Goal: Information Seeking & Learning: Compare options

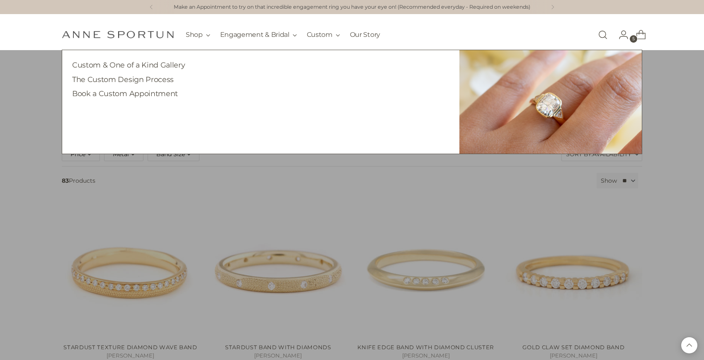
scroll to position [2870, 0]
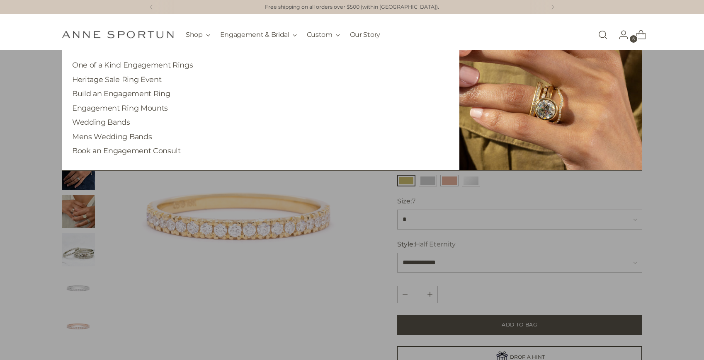
click at [395, 101] on ul "One of a Kind Engagement Rings Heritage Sale Ring Event Build an Engagement Rin…" at bounding box center [260, 108] width 377 height 96
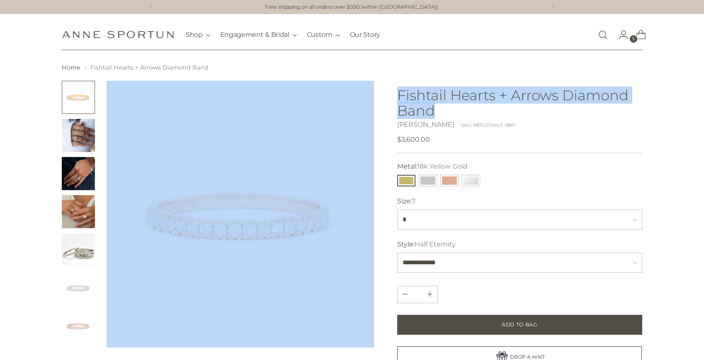
drag, startPoint x: 385, startPoint y: 90, endPoint x: 377, endPoint y: 84, distance: 9.9
click at [377, 84] on div at bounding box center [352, 298] width 580 height 435
click at [414, 99] on h1 "Fishtail Hearts + Arrows Diamond Band" at bounding box center [519, 102] width 245 height 31
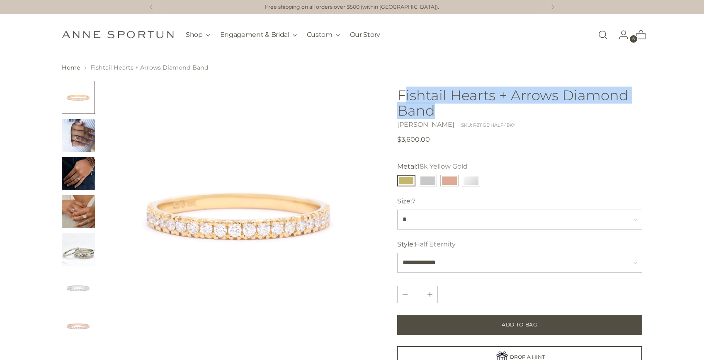
drag, startPoint x: 440, startPoint y: 109, endPoint x: 403, endPoint y: 92, distance: 41.0
click at [403, 92] on h1 "Fishtail Hearts + Arrows Diamond Band" at bounding box center [519, 102] width 245 height 31
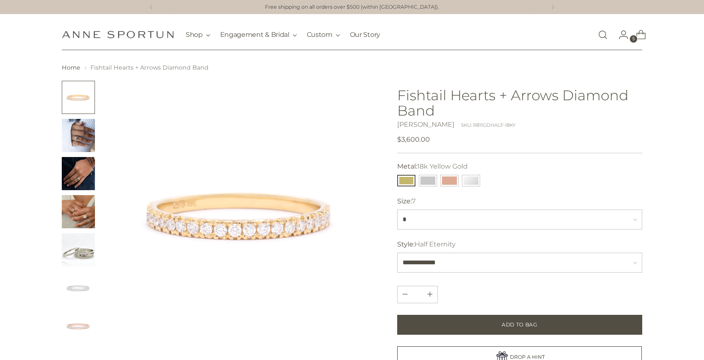
click at [402, 92] on h1 "Fishtail Hearts + Arrows Diamond Band" at bounding box center [519, 102] width 245 height 31
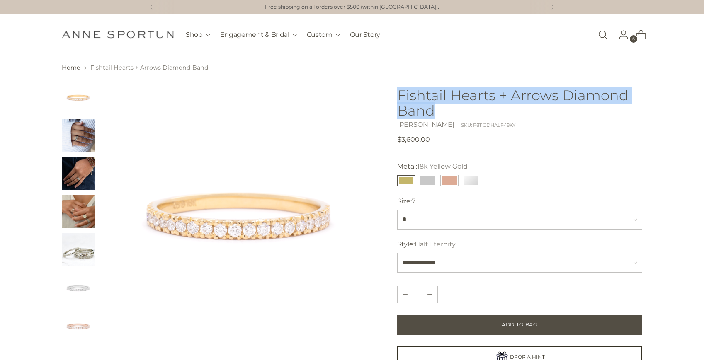
drag, startPoint x: 400, startPoint y: 92, endPoint x: 435, endPoint y: 109, distance: 39.0
click at [435, 109] on h1 "Fishtail Hearts + Arrows Diamond Band" at bounding box center [519, 102] width 245 height 31
copy h1 "Fishtail Hearts + Arrows Diamond Band"
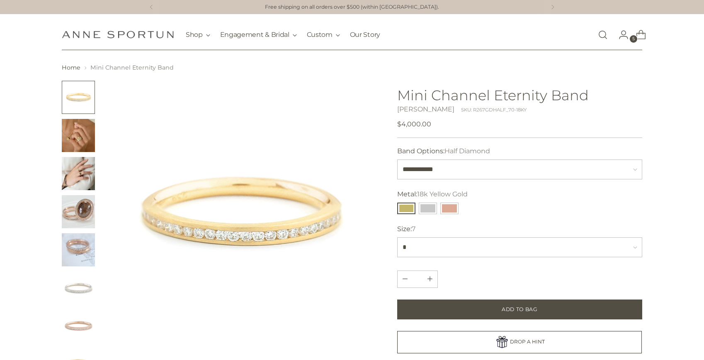
click at [441, 94] on h1 "Mini Channel Eternity Band" at bounding box center [519, 94] width 245 height 15
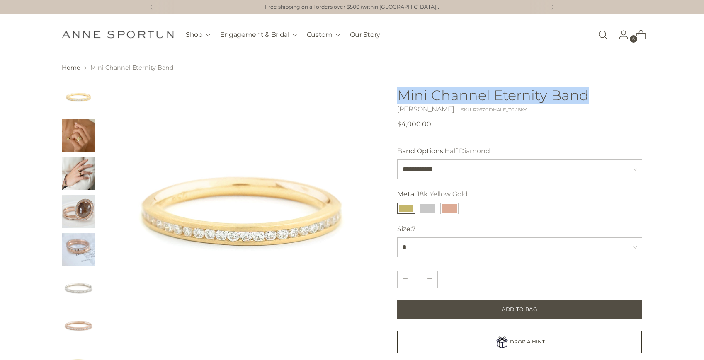
click at [441, 94] on h1 "Mini Channel Eternity Band" at bounding box center [519, 94] width 245 height 15
copy h1 "Mini Channel Eternity Band"
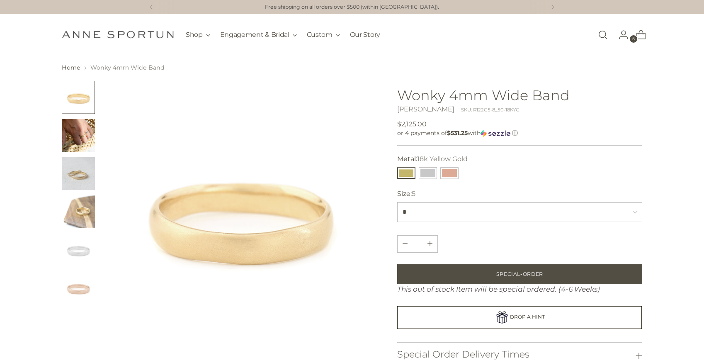
click at [427, 100] on h1 "Wonky 4mm Wide Band" at bounding box center [519, 94] width 245 height 15
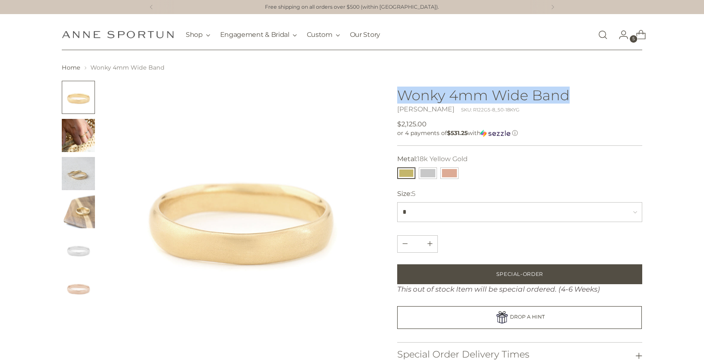
click at [427, 100] on h1 "Wonky 4mm Wide Band" at bounding box center [519, 94] width 245 height 15
copy h1 "Wonky 4mm Wide Band"
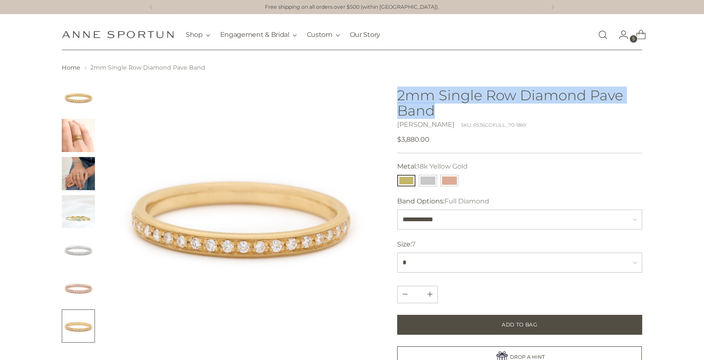
drag, startPoint x: 433, startPoint y: 115, endPoint x: 394, endPoint y: 92, distance: 45.5
click at [394, 92] on div at bounding box center [352, 304] width 580 height 446
copy h1 "2mm Single Row Diamond Pave Band"
